Goal: Transaction & Acquisition: Obtain resource

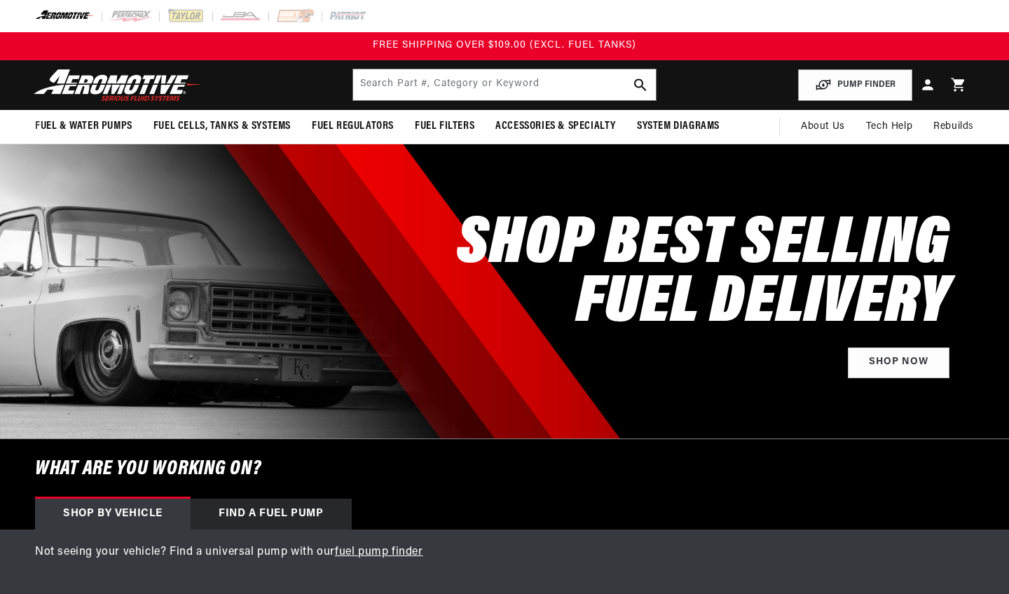
scroll to position [0, 252]
select select "1964"
select select "Chevrolet"
select select "5.3L"
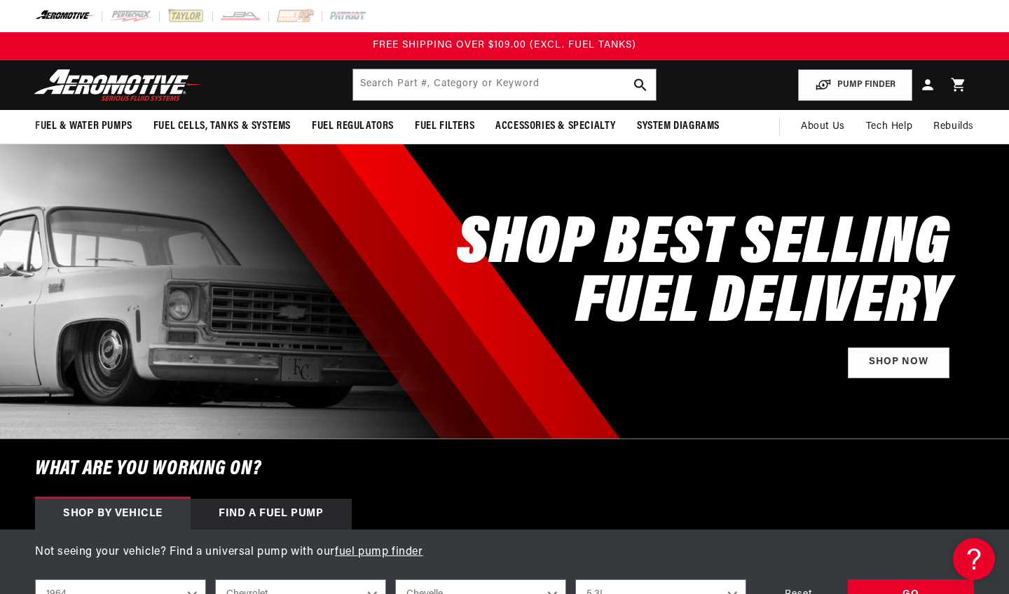
scroll to position [0, 0]
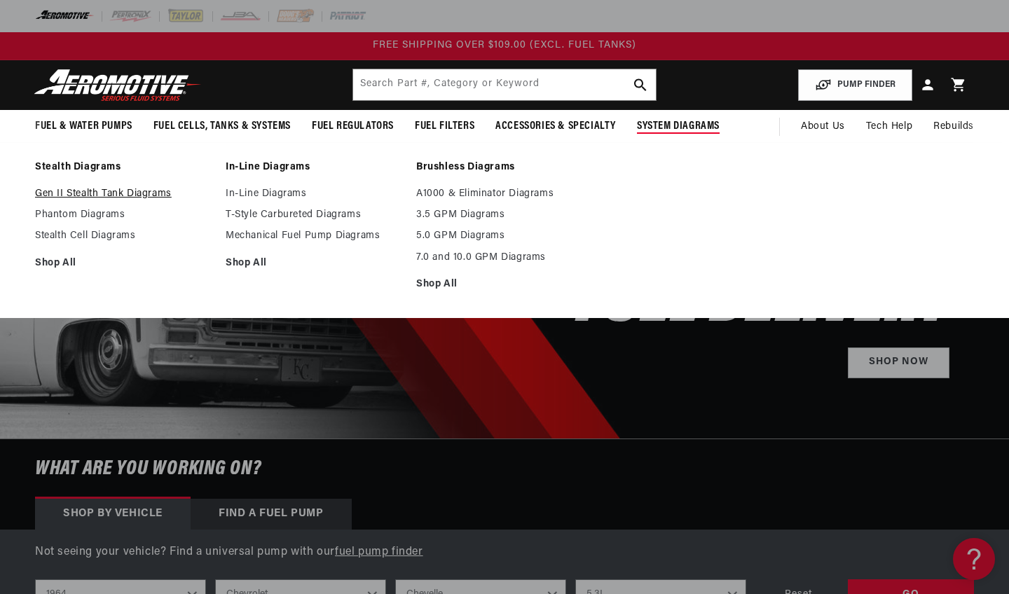
click at [131, 192] on link "Gen II Stealth Tank Diagrams" at bounding box center [123, 194] width 177 height 13
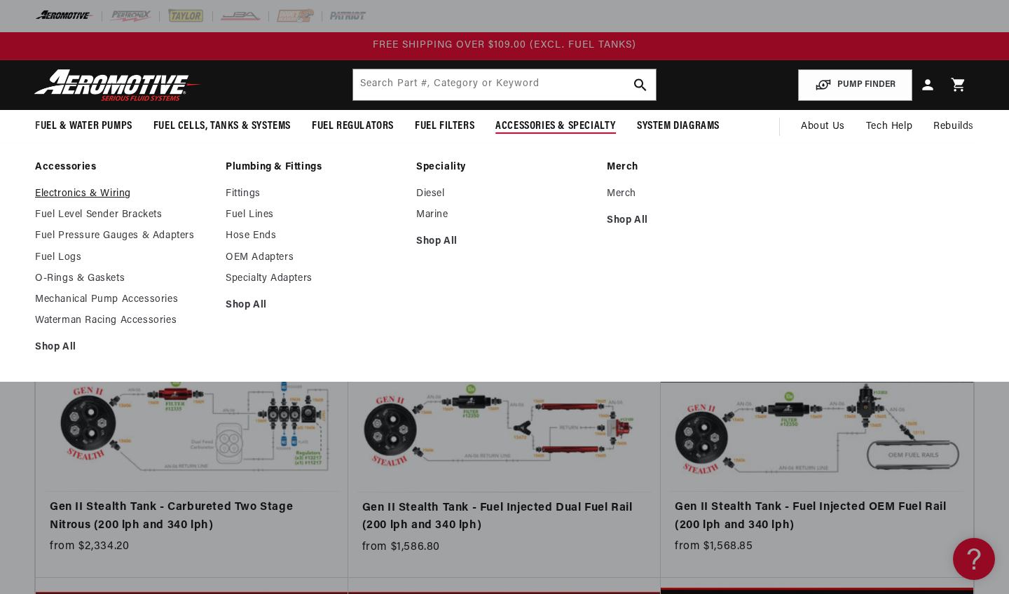
scroll to position [3, 1]
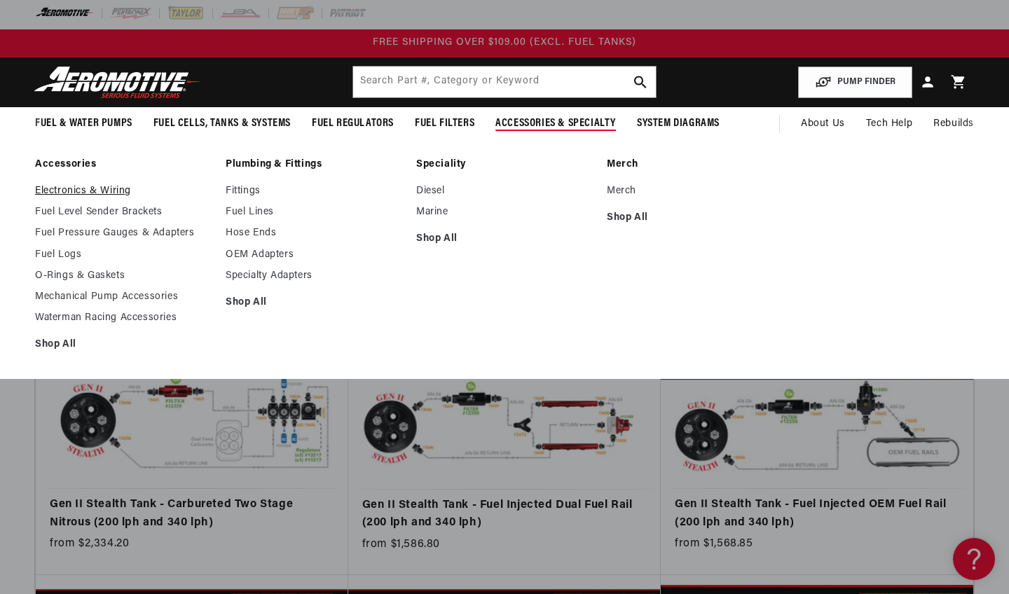
click at [88, 194] on link "Electronics & Wiring" at bounding box center [123, 191] width 177 height 13
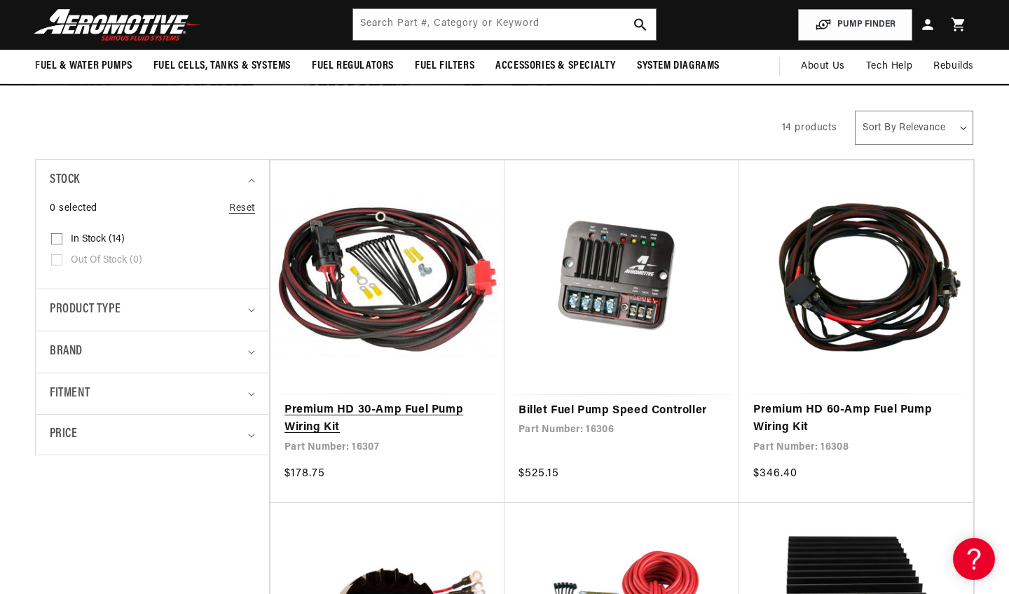
scroll to position [198, 0]
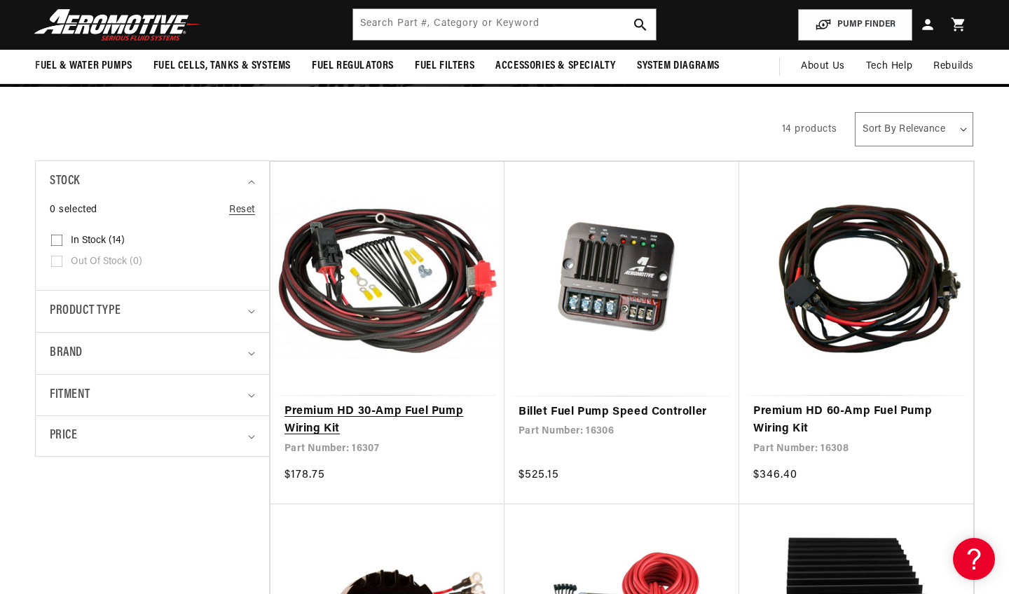
click at [322, 415] on link "Premium HD 30-Amp Fuel Pump Wiring Kit" at bounding box center [387, 421] width 206 height 36
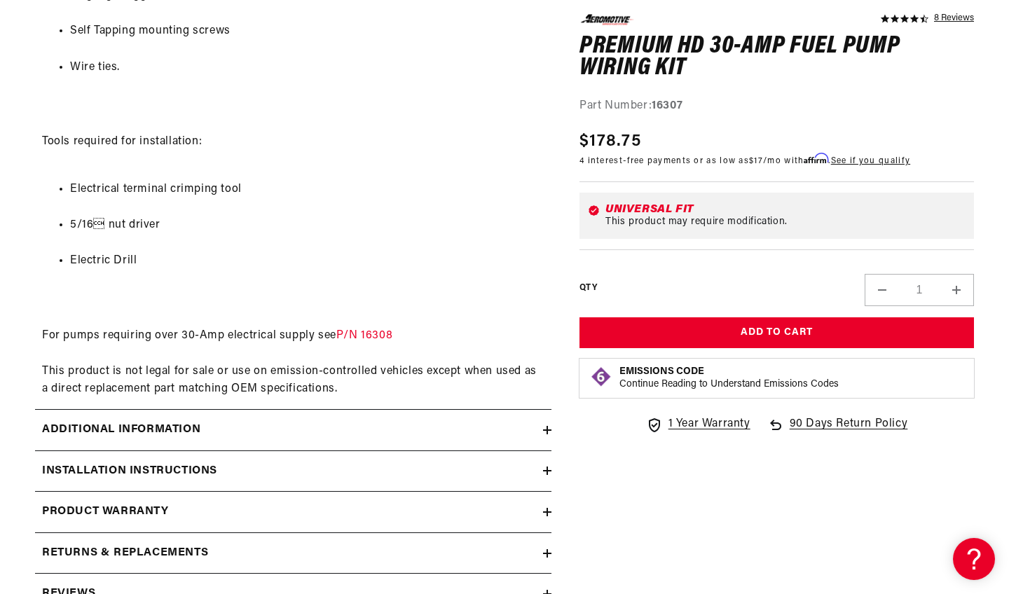
scroll to position [1017, 0]
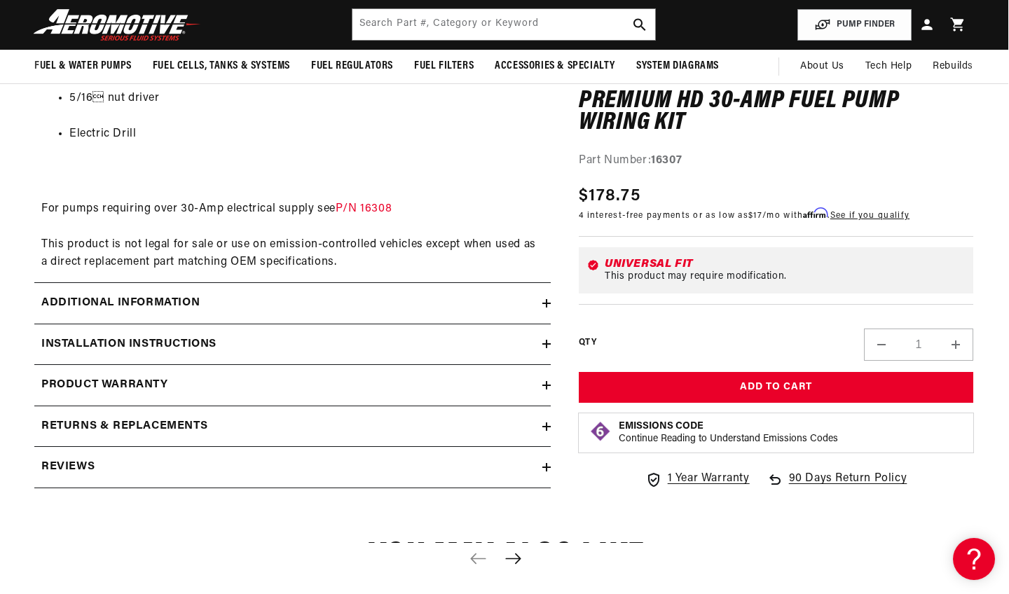
click at [376, 336] on div "Installation Instructions" at bounding box center [288, 345] width 508 height 18
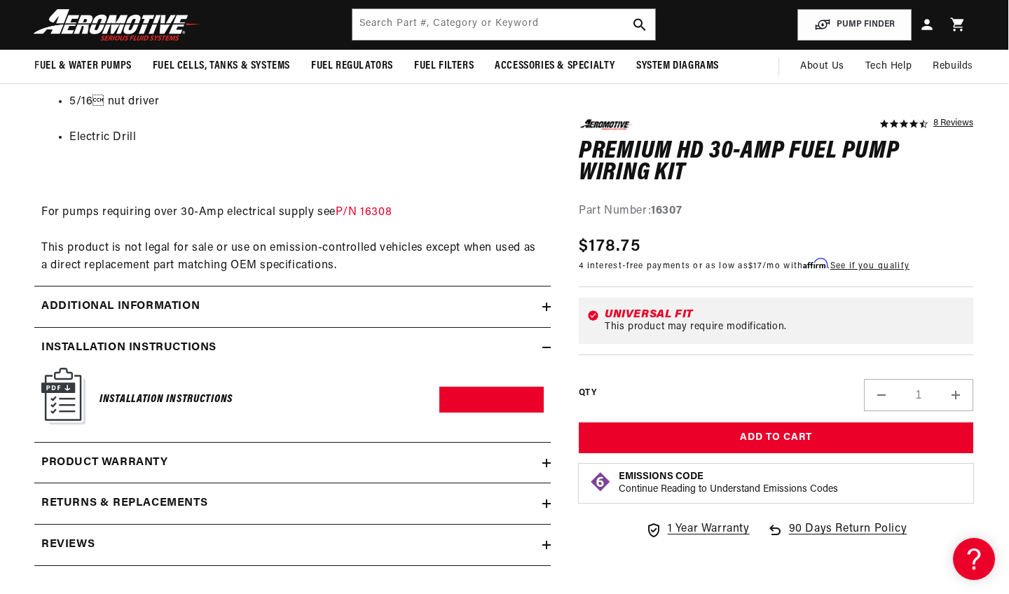
scroll to position [0, 0]
click at [62, 381] on img at bounding box center [63, 396] width 44 height 57
click at [504, 387] on link "Download PDF" at bounding box center [491, 400] width 104 height 26
